Goal: Task Accomplishment & Management: Use online tool/utility

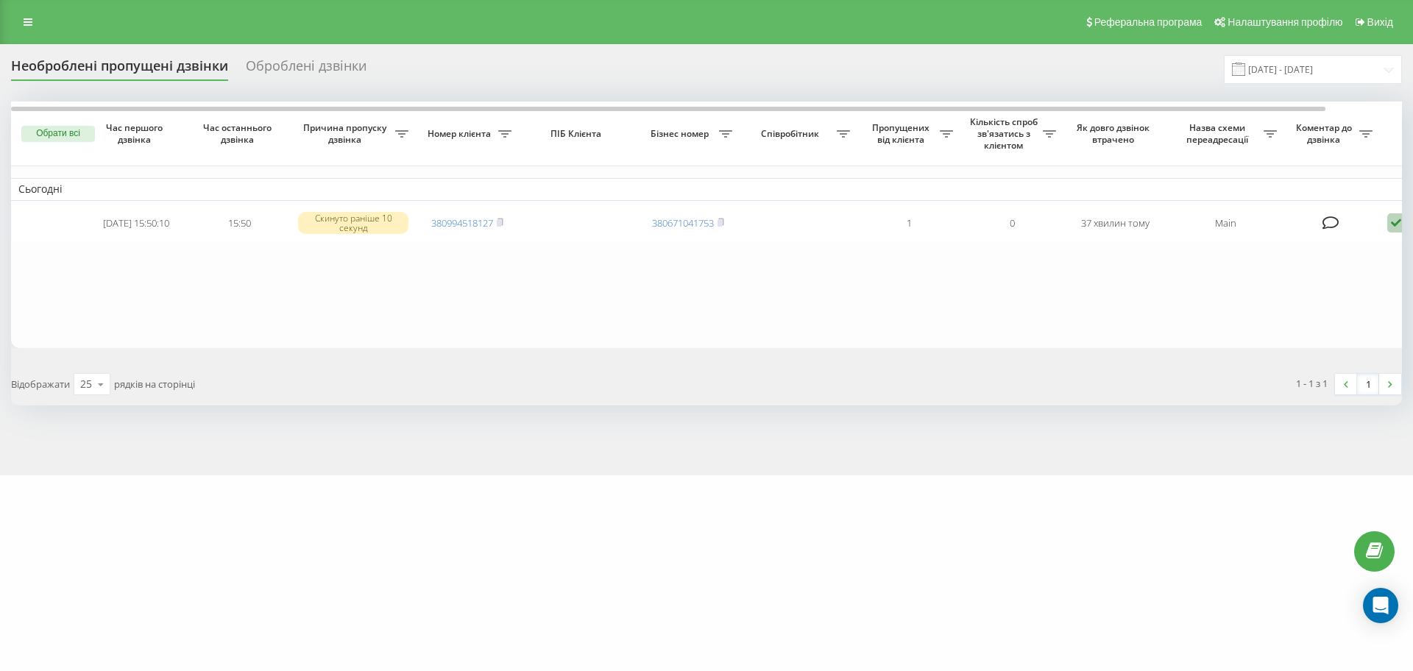
click at [70, 134] on button "Обрати всі" at bounding box center [58, 134] width 74 height 16
click at [121, 160] on div "Позначити обране обробленим" at bounding box center [179, 159] width 161 height 14
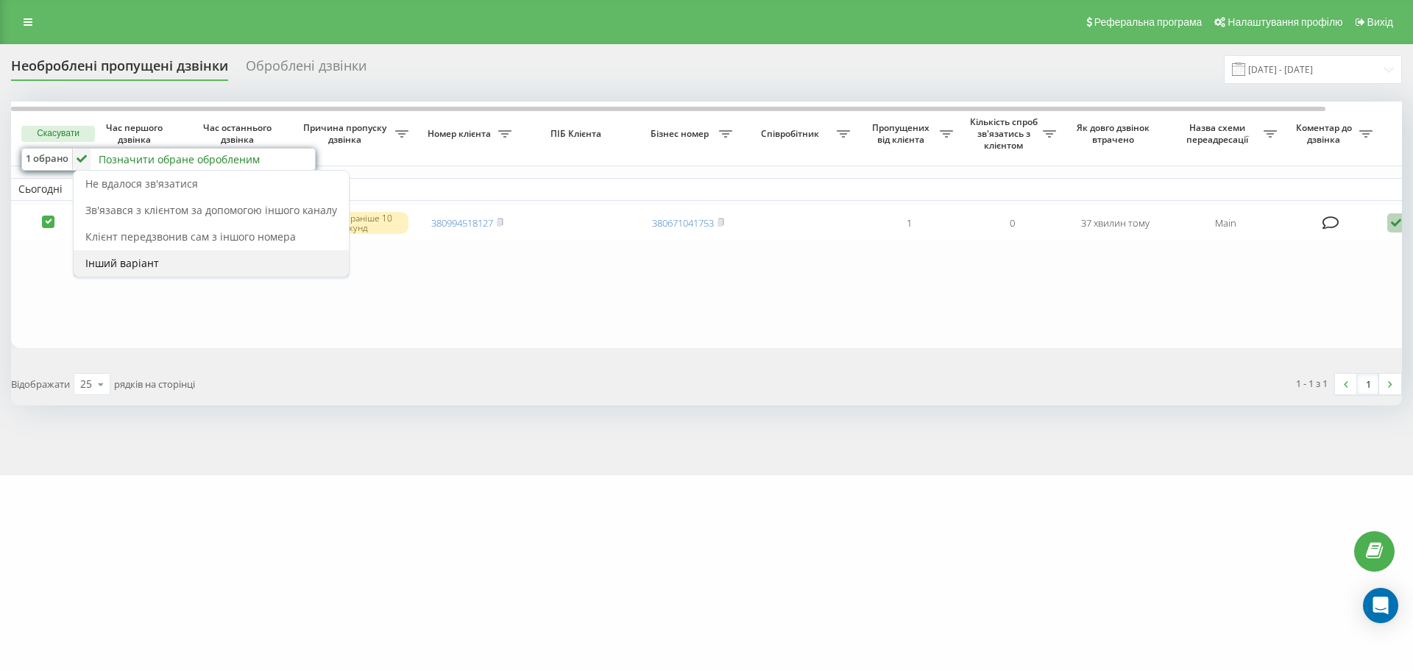
click at [239, 255] on div "Інший варіант" at bounding box center [211, 263] width 275 height 26
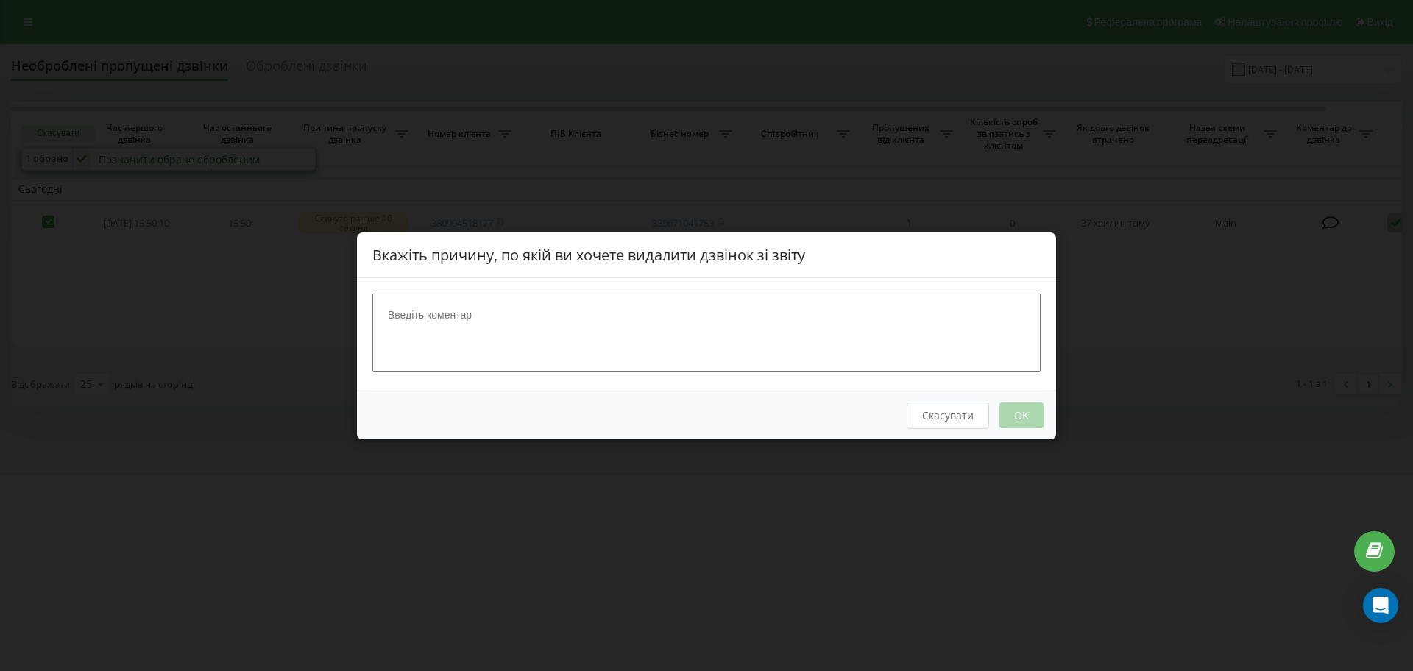
click at [489, 320] on textarea at bounding box center [706, 332] width 668 height 78
type textarea "не цільовий дзвінок"
click at [1025, 407] on button "OK" at bounding box center [1021, 415] width 44 height 26
